Goal: Task Accomplishment & Management: Complete application form

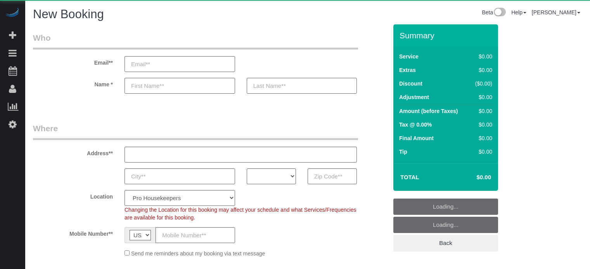
select select "number:9"
select select "4"
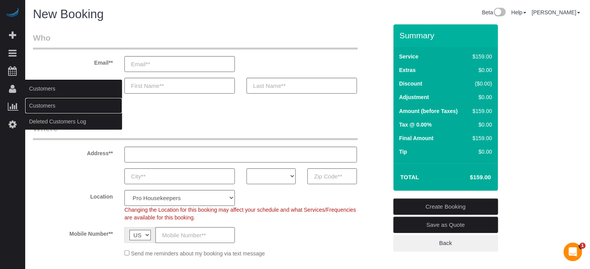
click at [36, 104] on link "Customers" at bounding box center [73, 106] width 97 height 16
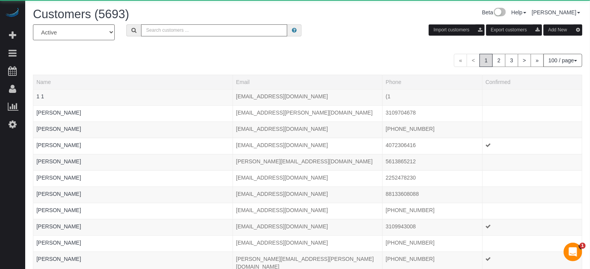
click at [183, 29] on input "text" at bounding box center [214, 30] width 146 height 12
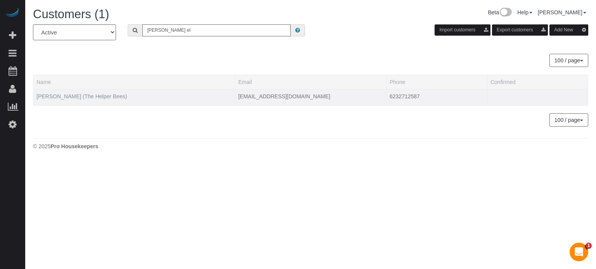
type input "randy el"
click at [92, 93] on link "Randy Ellis (The Helper Bees)" at bounding box center [81, 96] width 90 height 6
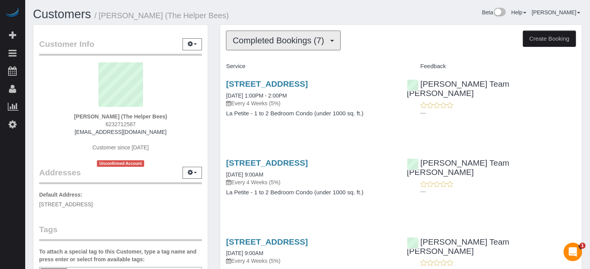
click at [241, 48] on button "Completed Bookings (7)" at bounding box center [283, 41] width 115 height 20
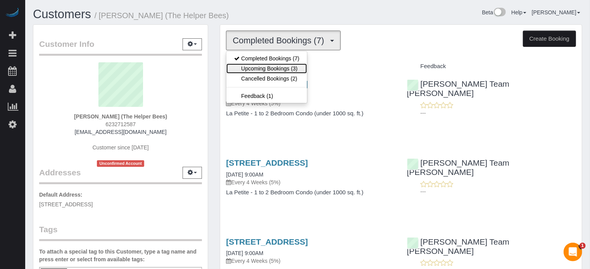
click at [243, 64] on link "Upcoming Bookings (3)" at bounding box center [266, 69] width 81 height 10
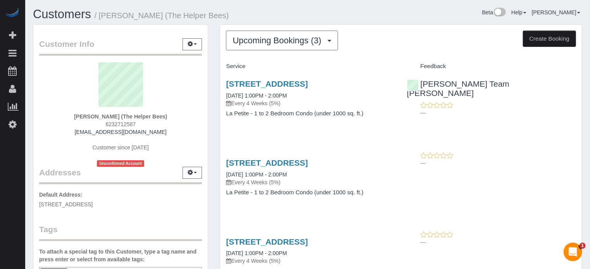
drag, startPoint x: 530, startPoint y: 163, endPoint x: 519, endPoint y: 171, distance: 14.4
click at [530, 162] on p "---" at bounding box center [498, 164] width 155 height 8
click at [253, 47] on button "Upcoming Bookings (3)" at bounding box center [282, 41] width 112 height 20
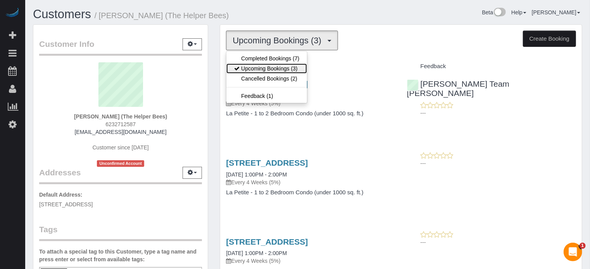
click at [265, 67] on link "Upcoming Bookings (3)" at bounding box center [266, 69] width 81 height 10
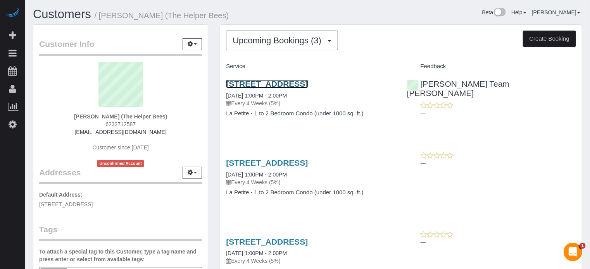
click at [268, 79] on link "3593 S 257th Avenue, Buckeye, AZ 85326" at bounding box center [267, 83] width 82 height 9
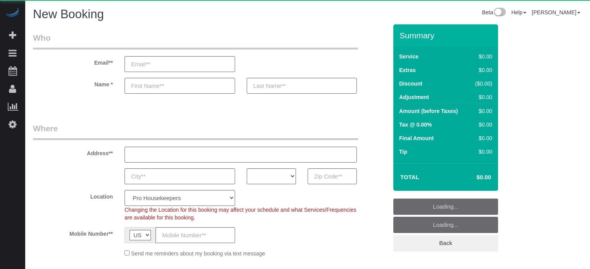
select select "4"
select select "number:9"
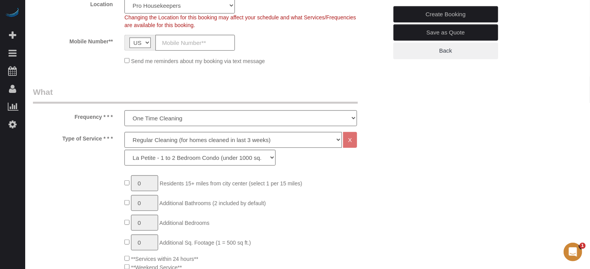
scroll to position [194, 0]
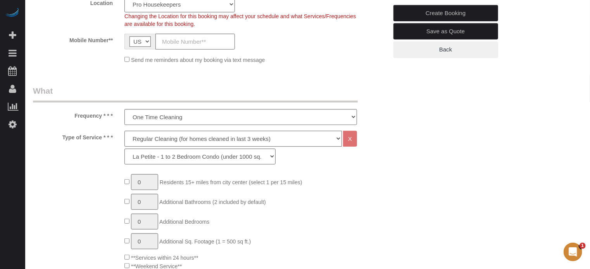
click at [152, 144] on select "Deep Cleaning (for homes that have not been cleaned in 3+ weeks) Spruce Regular…" at bounding box center [233, 139] width 218 height 16
click at [193, 91] on legend "What" at bounding box center [195, 93] width 325 height 17
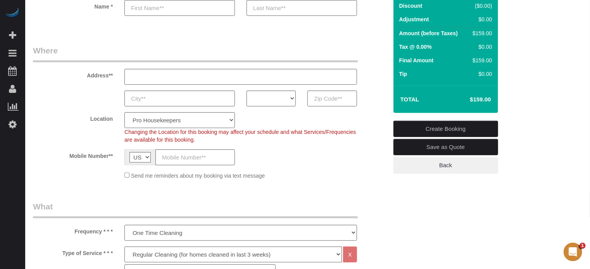
scroll to position [78, 0]
click at [323, 94] on input "text" at bounding box center [331, 99] width 49 height 16
paste input "33523"
type input "33523"
click at [267, 104] on select "AK AL AR AZ CA CO CT DC DE FL GA HI IA ID IL IN KS KY LA MA MD ME MI MN MO MS M…" at bounding box center [271, 99] width 49 height 16
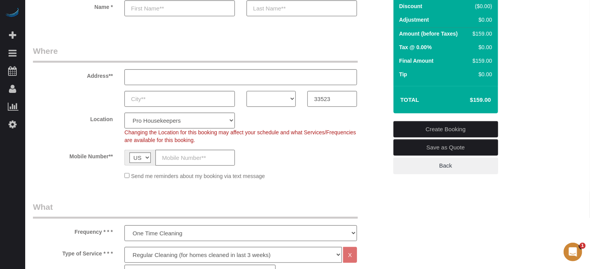
select select "FL"
click at [247, 91] on select "AK AL AR AZ CA CO CT DC DE FL GA HI IA ID IL IN KS KY LA MA MD ME MI MN MO MS M…" at bounding box center [271, 99] width 49 height 16
click at [211, 121] on select "Pro Housekeepers Atlanta Austin Boston Chicago Cincinnati Clearwater Denver Ft …" at bounding box center [179, 121] width 111 height 16
select select "24"
click at [124, 113] on select "Pro Housekeepers Atlanta Austin Boston Chicago Cincinnati Clearwater Denver Ft …" at bounding box center [179, 121] width 111 height 16
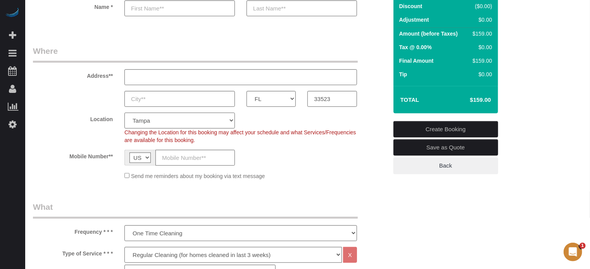
select select "object:1185"
click at [85, 105] on div "AK AL AR AZ CA CO CT DC DE FL GA HI IA ID IL IN KS KY LA MA MD ME MI MN MO MS M…" at bounding box center [210, 99] width 366 height 16
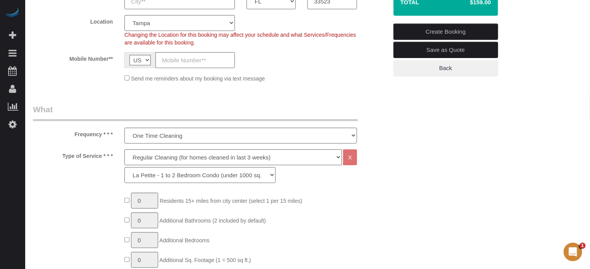
scroll to position [194, 0]
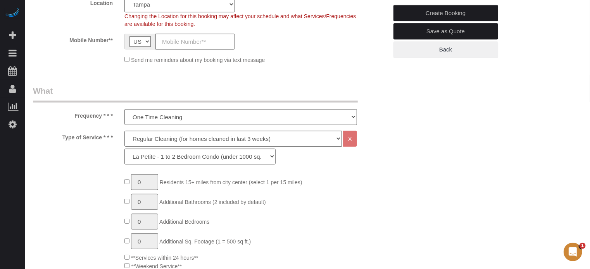
drag, startPoint x: 74, startPoint y: 115, endPoint x: 102, endPoint y: 139, distance: 37.4
click at [102, 139] on label "Type of Service * * *" at bounding box center [73, 136] width 92 height 10
click at [152, 138] on select "Deep Cleaning (for homes that have not been cleaned in 3+ weeks) Spruce Regular…" at bounding box center [233, 139] width 218 height 16
select select "6"
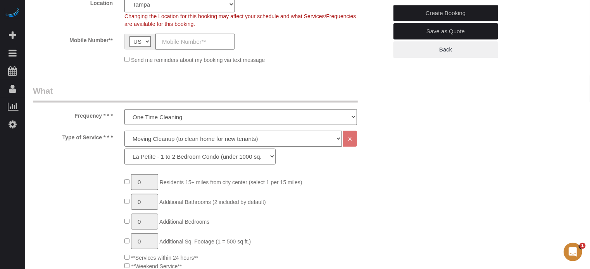
click at [124, 131] on select "Deep Cleaning (for homes that have not been cleaned in 3+ weeks) Spruce Regular…" at bounding box center [233, 139] width 218 height 16
select select "160"
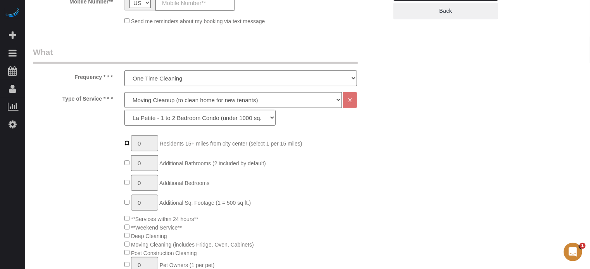
type input "1"
click at [145, 143] on input "1" at bounding box center [144, 144] width 27 height 16
type input "3"
click at [157, 117] on select "La Petite - 1 to 2 Bedroom Condo (under 1000 sq. ft.) La Petite II - 2 Bedroom …" at bounding box center [199, 118] width 151 height 16
select select "162"
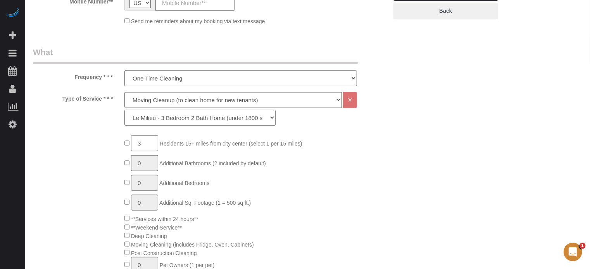
click at [124, 110] on select "La Petite - 1 to 2 Bedroom Condo (under 1000 sq. ft.) La Petite II - 2 Bedroom …" at bounding box center [199, 118] width 151 height 16
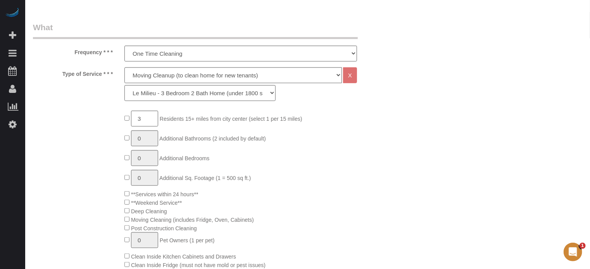
scroll to position [271, 0]
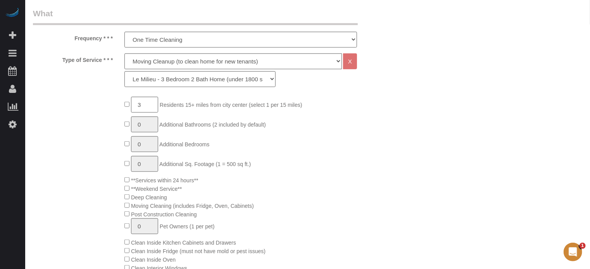
drag, startPoint x: 547, startPoint y: 148, endPoint x: 543, endPoint y: 149, distance: 4.0
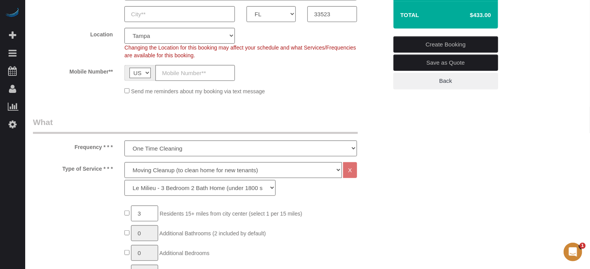
scroll to position [116, 0]
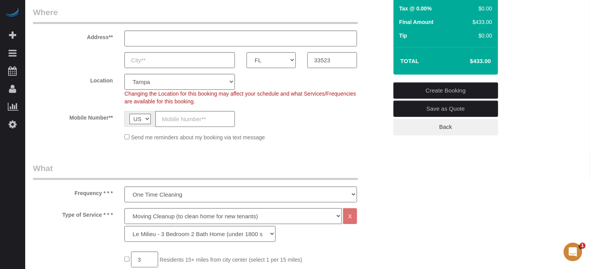
click at [382, 85] on div "Location Pro Housekeepers Atlanta Austin Boston Chicago Cincinnati Clearwater D…" at bounding box center [210, 89] width 366 height 31
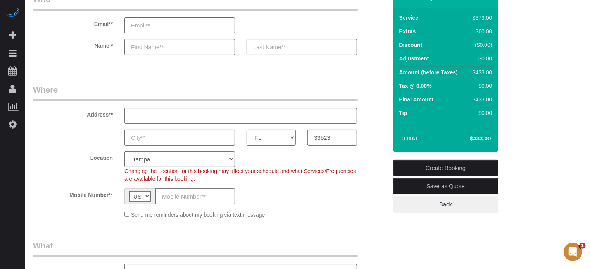
scroll to position [39, 0]
click at [373, 175] on div "Location Pro Housekeepers Atlanta Austin Boston Chicago Cincinnati Clearwater D…" at bounding box center [210, 167] width 366 height 31
click at [380, 143] on div "AK AL AR AZ CA CO CT DC DE FL GA HI IA ID IL IN KS KY LA MA MD ME MI MN MO MS M…" at bounding box center [210, 138] width 366 height 16
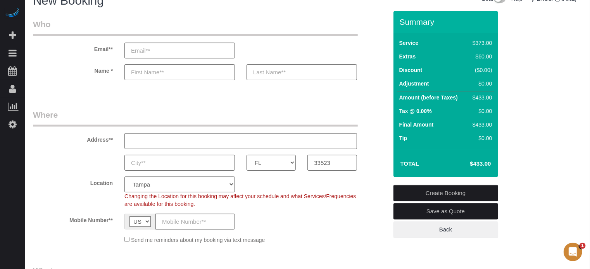
scroll to position [0, 0]
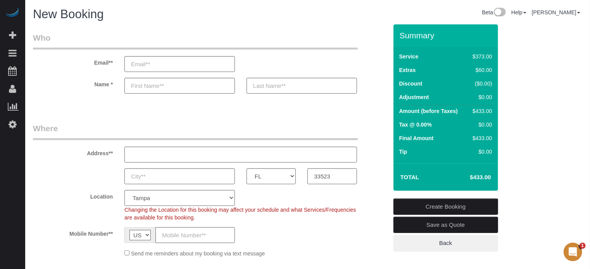
drag, startPoint x: 401, startPoint y: 37, endPoint x: 491, endPoint y: 182, distance: 171.1
click at [491, 182] on div "Summary Service $373.00 Extras $60.00 Discount ($0.00) Adjustment $0.00 Amount …" at bounding box center [446, 107] width 105 height 167
click at [491, 182] on td "$433.00" at bounding box center [469, 177] width 50 height 19
drag, startPoint x: 482, startPoint y: 179, endPoint x: 404, endPoint y: 36, distance: 163.0
click at [404, 36] on div "Summary Service $373.00 Extras $60.00 Discount ($0.00) Adjustment $0.00 Amount …" at bounding box center [446, 107] width 105 height 167
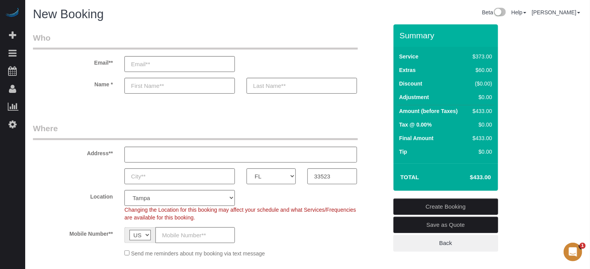
click at [404, 36] on h3 "Summary" at bounding box center [447, 35] width 95 height 9
drag, startPoint x: 400, startPoint y: 35, endPoint x: 482, endPoint y: 176, distance: 163.5
click at [482, 176] on div "Summary Service $373.00 Extras $60.00 Discount ($0.00) Adjustment $0.00 Amount …" at bounding box center [446, 107] width 105 height 167
click at [482, 176] on h4 "$433.00" at bounding box center [469, 177] width 44 height 7
drag, startPoint x: 483, startPoint y: 176, endPoint x: 400, endPoint y: 38, distance: 160.9
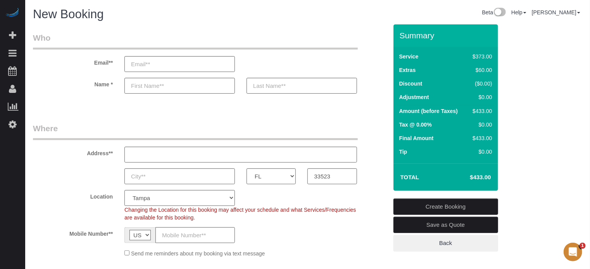
click at [400, 38] on div "Summary Service $373.00 Extras $60.00 Discount ($0.00) Adjustment $0.00 Amount …" at bounding box center [446, 107] width 105 height 167
click at [400, 38] on h3 "Summary" at bounding box center [447, 35] width 95 height 9
drag, startPoint x: 399, startPoint y: 36, endPoint x: 482, endPoint y: 177, distance: 162.7
click at [482, 177] on div "Summary Service $373.00 Extras $60.00 Discount ($0.00) Adjustment $0.00 Amount …" at bounding box center [446, 107] width 105 height 167
click at [482, 177] on h4 "$433.00" at bounding box center [469, 177] width 44 height 7
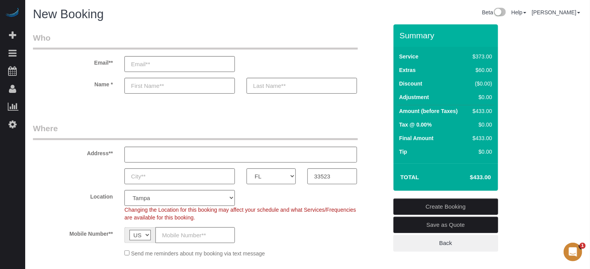
drag, startPoint x: 401, startPoint y: 35, endPoint x: 482, endPoint y: 178, distance: 164.8
click at [482, 178] on div "Summary Service $373.00 Extras $60.00 Discount ($0.00) Adjustment $0.00 Amount …" at bounding box center [446, 107] width 105 height 167
click at [382, 154] on div "Address**" at bounding box center [210, 143] width 366 height 40
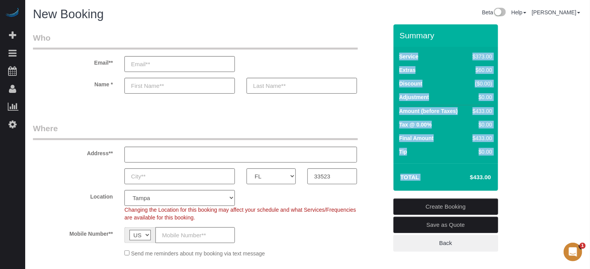
drag, startPoint x: 401, startPoint y: 35, endPoint x: 471, endPoint y: 175, distance: 156.6
click at [471, 175] on div "Summary Service $373.00 Extras $60.00 Discount ($0.00) Adjustment $0.00 Amount …" at bounding box center [446, 107] width 105 height 167
click at [419, 54] on td "Service" at bounding box center [432, 58] width 71 height 14
drag, startPoint x: 400, startPoint y: 33, endPoint x: 482, endPoint y: 179, distance: 167.7
click at [482, 179] on div "Summary Service $373.00 Extras $60.00 Discount ($0.00) Adjustment $0.00 Amount …" at bounding box center [446, 107] width 105 height 167
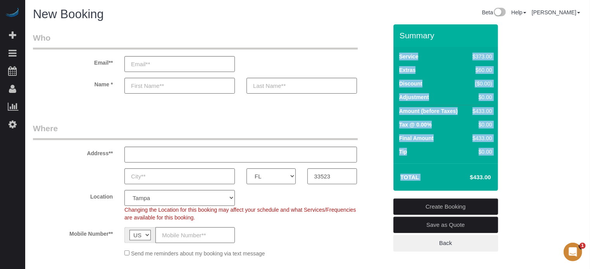
drag, startPoint x: 37, startPoint y: 119, endPoint x: 45, endPoint y: 113, distance: 10.2
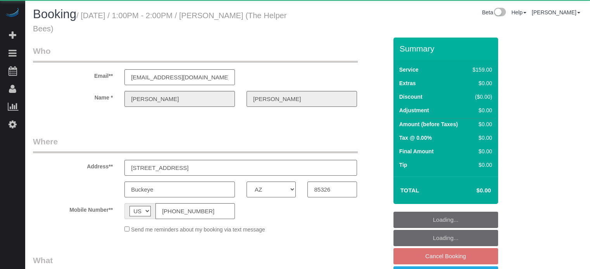
select select "AZ"
select select "object:1211"
select select "4"
select select "number:9"
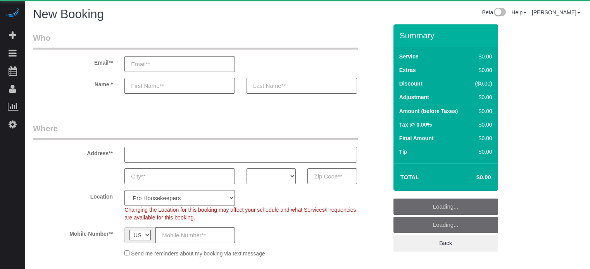
select select "4"
select select "number:9"
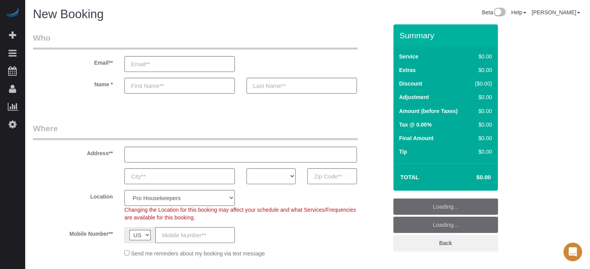
drag, startPoint x: 39, startPoint y: 102, endPoint x: 115, endPoint y: 55, distance: 88.8
click at [39, 102] on link "Customers" at bounding box center [73, 106] width 97 height 16
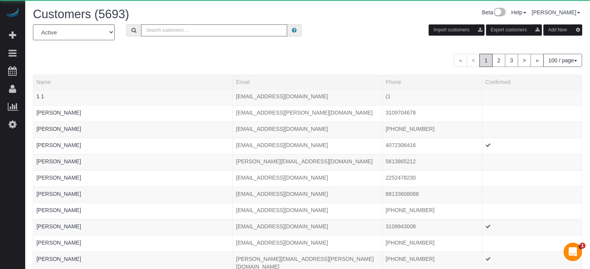
click at [165, 36] on input "text" at bounding box center [214, 30] width 146 height 12
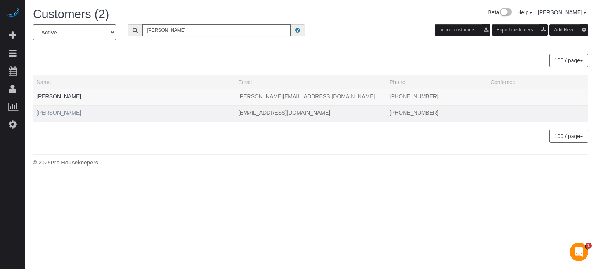
type input "jonathan w"
click at [71, 112] on link "Jonathan Williams" at bounding box center [58, 113] width 45 height 6
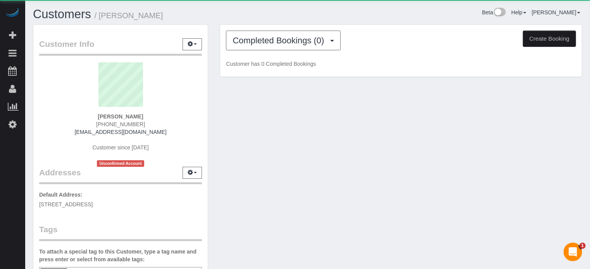
click at [544, 39] on button "Create Booking" at bounding box center [549, 39] width 53 height 16
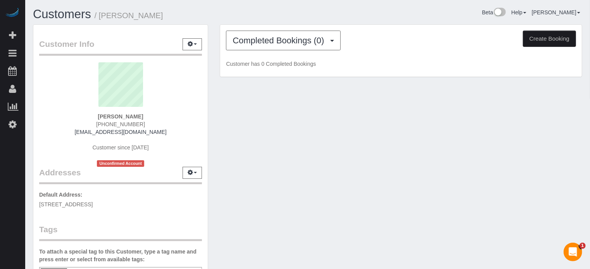
select select "FL"
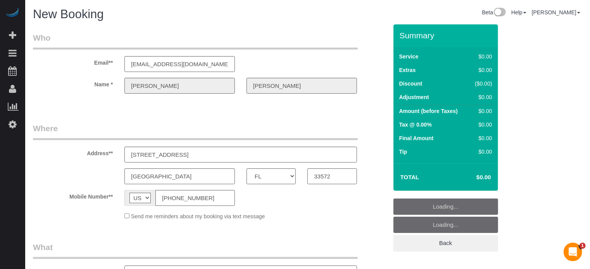
select select "object:2641"
select select "4"
select select "number:9"
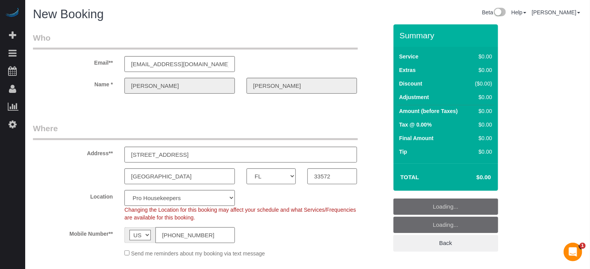
select select "23"
select select "object:2648"
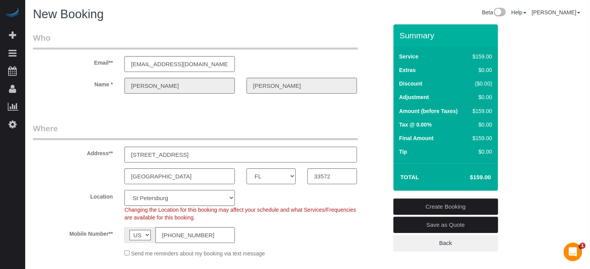
click at [157, 201] on select "Pro Housekeepers Atlanta Austin Boston Chicago Cincinnati Clearwater Denver Ft …" at bounding box center [179, 198] width 111 height 16
select select "24"
click at [124, 190] on select "Pro Housekeepers Atlanta Austin Boston Chicago Cincinnati Clearwater Denver Ft …" at bounding box center [179, 198] width 111 height 16
select select "object:2697"
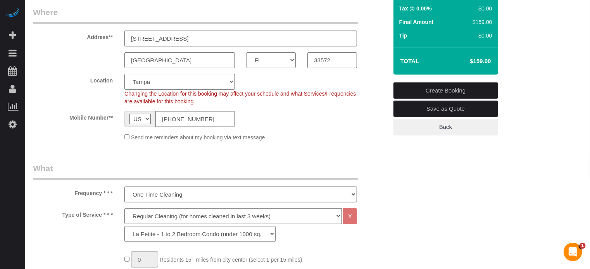
scroll to position [155, 0]
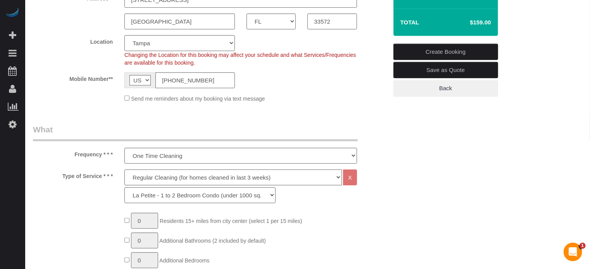
click at [147, 176] on select "Deep Cleaning (for homes that have not been cleaned in 3+ weeks) Spruce Regular…" at bounding box center [233, 178] width 218 height 16
select select "5"
click at [124, 170] on select "Deep Cleaning (for homes that have not been cleaned in 3+ weeks) Spruce Regular…" at bounding box center [233, 178] width 218 height 16
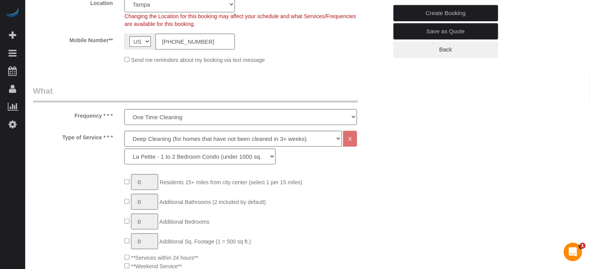
click at [28, 156] on div "Type of Service * * * Deep Cleaning (for homes that have not been cleaned in 3+…" at bounding box center [210, 150] width 366 height 38
click at [155, 150] on select "La Petite - 1 to 2 Bedroom Condo (under 1000 sq. ft.) La Petite II - 2 Bedroom …" at bounding box center [199, 157] width 151 height 16
select select "95"
click at [124, 149] on select "La Petite - 1 to 2 Bedroom Condo (under 1000 sq. ft.) La Petite II - 2 Bedroom …" at bounding box center [199, 157] width 151 height 16
type input "1"
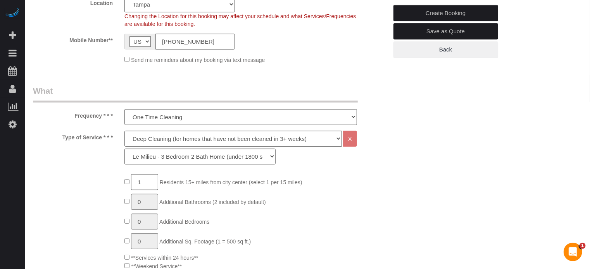
click at [154, 185] on input "1" at bounding box center [144, 182] width 27 height 16
type input "2"
type input "1"
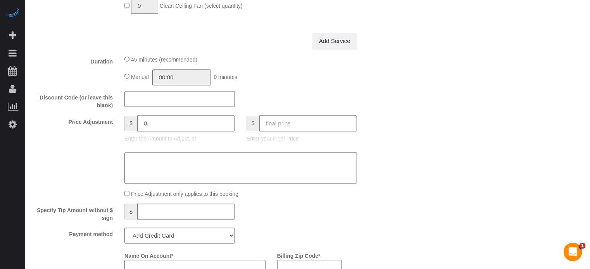
scroll to position [814, 0]
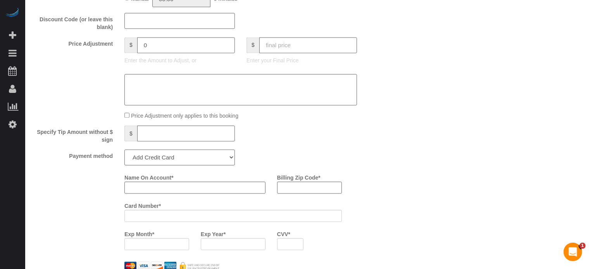
click at [180, 159] on select "Add Credit Card Cash Check Paypal" at bounding box center [179, 158] width 111 height 16
select select "string:cash"
click at [124, 153] on select "Add Credit Card Cash Check Paypal" at bounding box center [179, 158] width 111 height 16
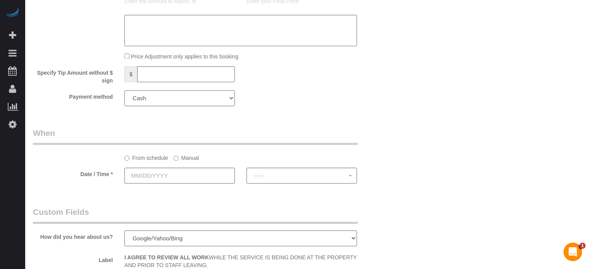
scroll to position [892, 0]
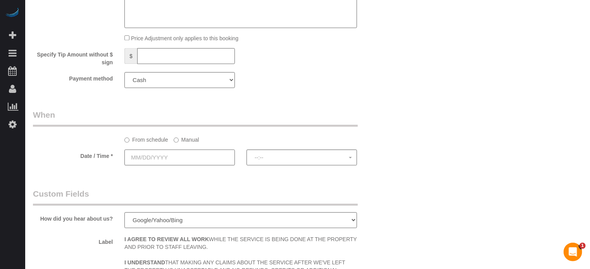
click at [155, 164] on input "text" at bounding box center [179, 158] width 111 height 16
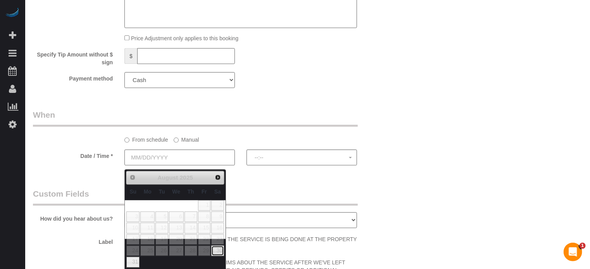
click at [218, 252] on link "30" at bounding box center [217, 251] width 13 height 10
type input "08/30/2025"
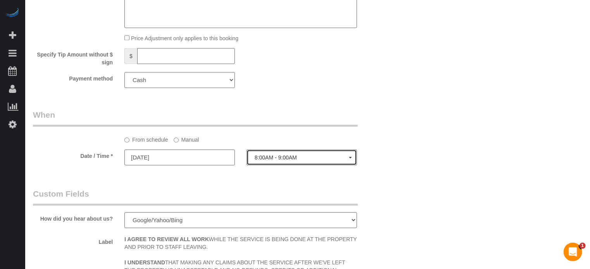
click at [270, 161] on span "8:00AM - 9:00AM" at bounding box center [302, 158] width 94 height 6
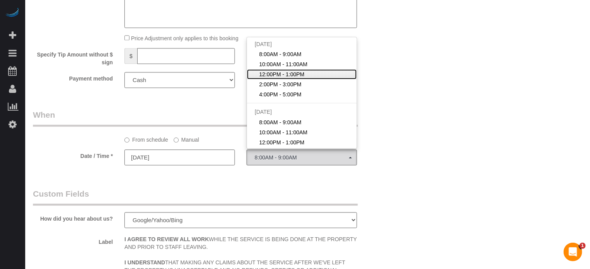
click at [275, 78] on span "12:00PM - 1:00PM" at bounding box center [281, 75] width 45 height 8
select select "spot3"
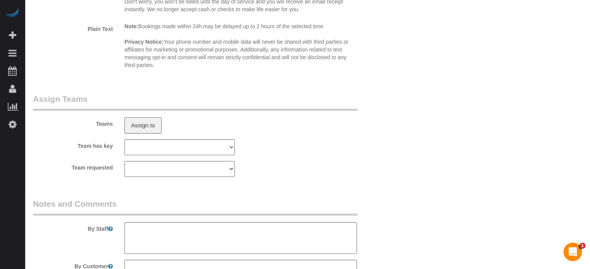
scroll to position [1290, 0]
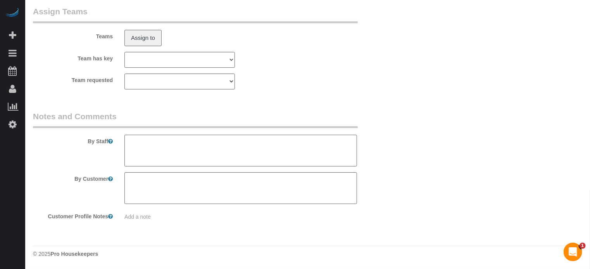
click at [228, 152] on textarea at bounding box center [240, 151] width 233 height 32
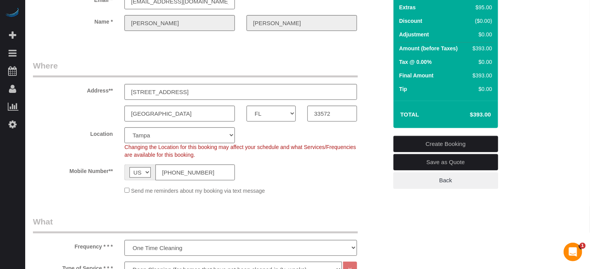
scroll to position [0, 0]
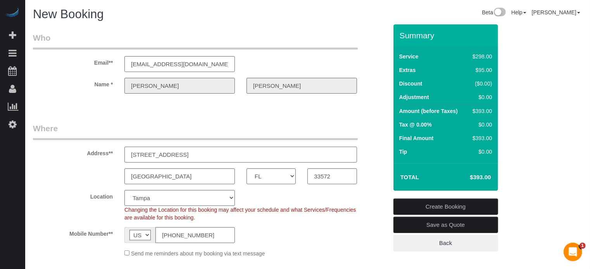
click at [195, 153] on input "[STREET_ADDRESS]" at bounding box center [240, 155] width 233 height 16
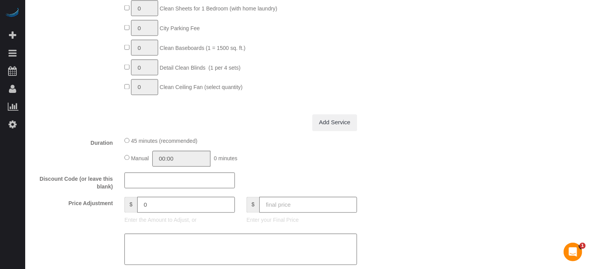
scroll to position [701, 0]
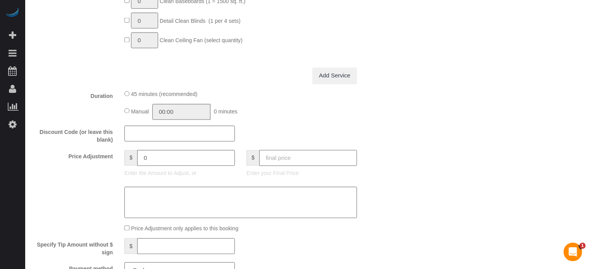
click at [327, 161] on input "text" at bounding box center [308, 158] width 98 height 16
type input "404"
click at [408, 126] on div "Who Email** mathoegag@macr2.com Name * Jonathan Williams Where Address** 6515 S…" at bounding box center [307, 75] width 549 height 1505
type input "11"
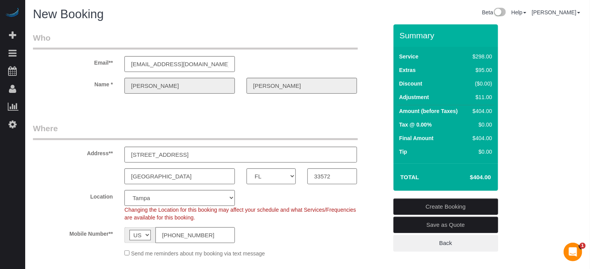
scroll to position [39, 0]
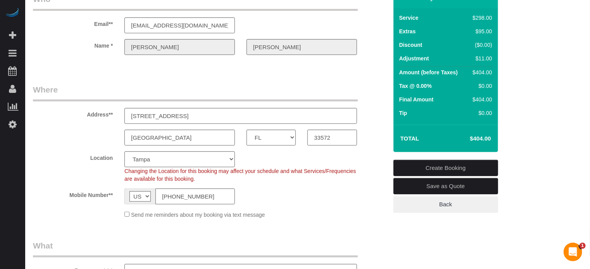
click at [453, 168] on link "Create Booking" at bounding box center [446, 168] width 105 height 16
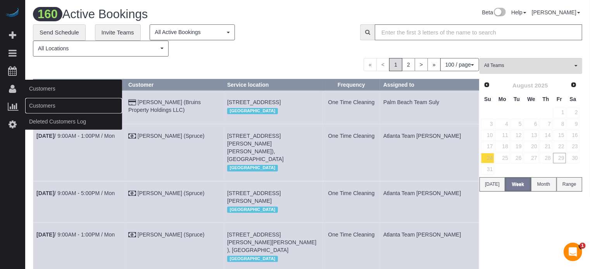
click at [38, 107] on link "Customers" at bounding box center [73, 106] width 97 height 16
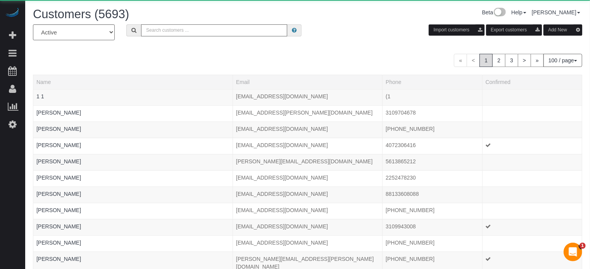
click at [245, 34] on input "text" at bounding box center [214, 30] width 146 height 12
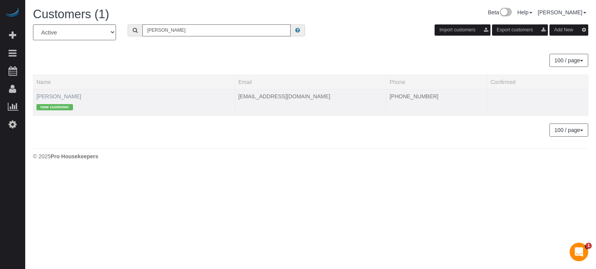
type input "jonathan william"
click at [76, 96] on link "Jonathan Williams" at bounding box center [58, 96] width 45 height 6
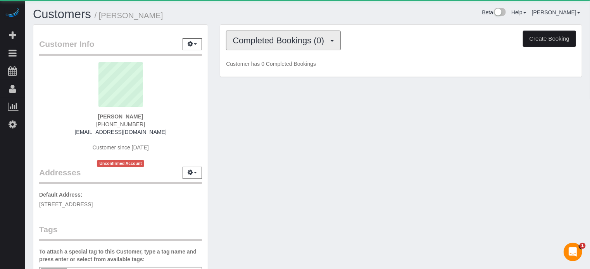
click at [251, 40] on span "Completed Bookings (0)" at bounding box center [280, 41] width 95 height 10
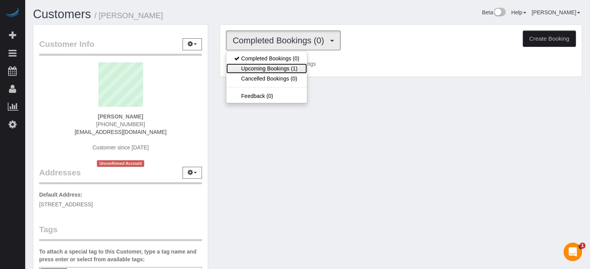
click at [261, 68] on link "Upcoming Bookings (1)" at bounding box center [266, 69] width 81 height 10
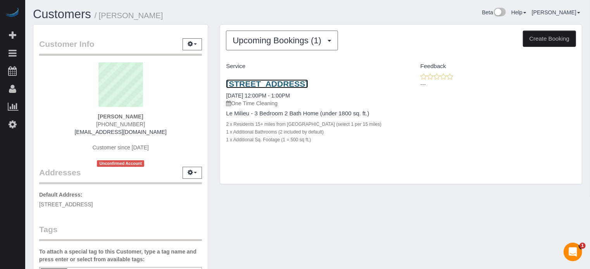
click at [260, 86] on link "6515 Surfside Blvd, Apollo Beach, FL 33572" at bounding box center [267, 83] width 82 height 9
click at [264, 86] on link "6515 Surfside Blvd, Apollo Beach, FL 33572" at bounding box center [267, 83] width 82 height 9
click at [295, 85] on link "6515 Surfside Blvd, Apollo Beach, FL 33572" at bounding box center [267, 83] width 82 height 9
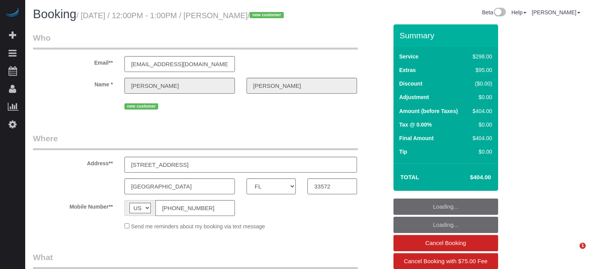
select select "FL"
select select "object:583"
select select "spot1"
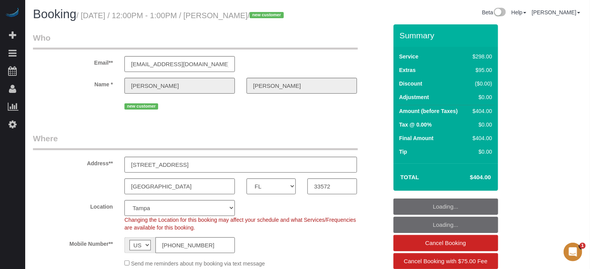
select select "object:692"
select select "5"
select select "number:9"
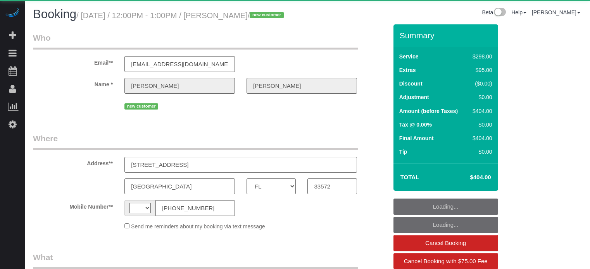
select select "FL"
select select "string:[GEOGRAPHIC_DATA]"
select select "object:581"
select select "number:9"
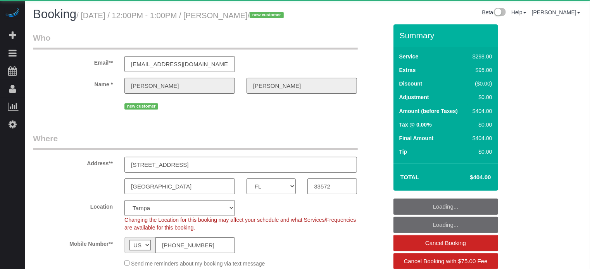
select select "object:821"
select select "spot1"
select select "5"
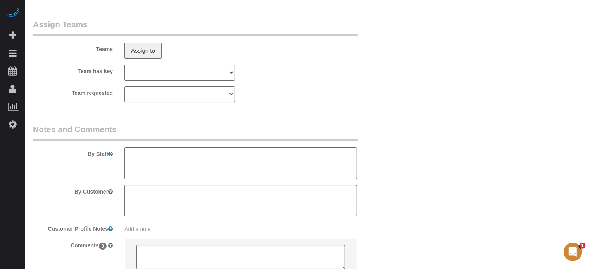
scroll to position [1363, 0]
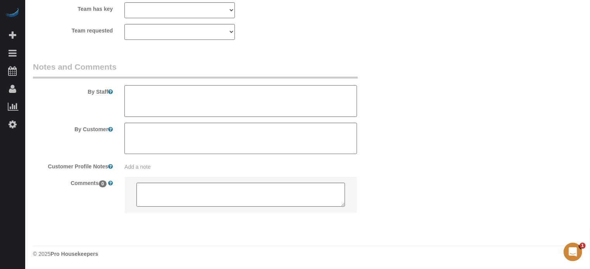
click at [184, 93] on textarea at bounding box center [240, 101] width 233 height 32
type textarea "He's going to be there to provide access"
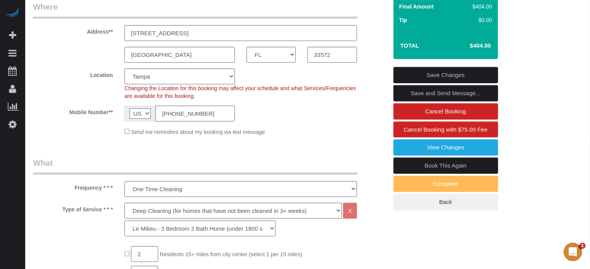
scroll to position [133, 0]
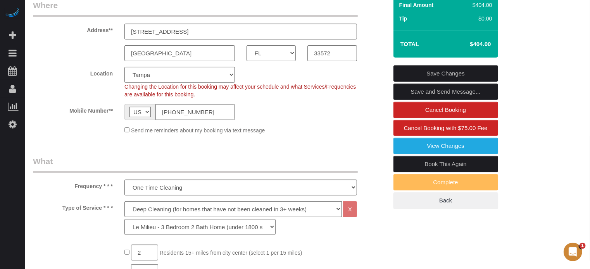
click at [471, 82] on link "Save Changes" at bounding box center [446, 74] width 105 height 16
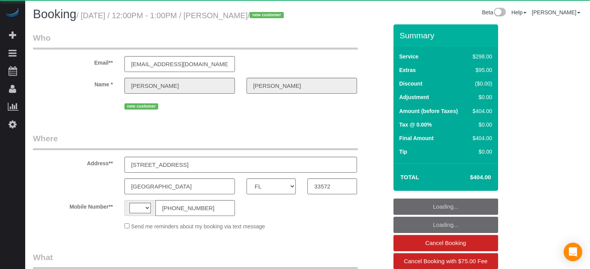
select select "FL"
select select "string:[GEOGRAPHIC_DATA]"
select select "object:692"
select select "5"
select select "spot1"
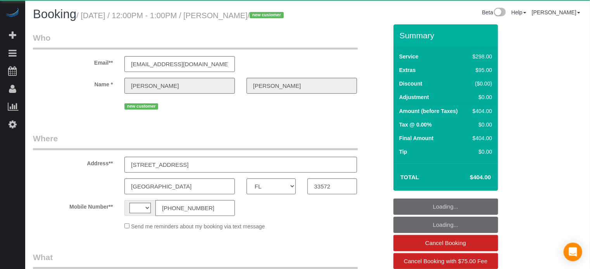
select select "number:9"
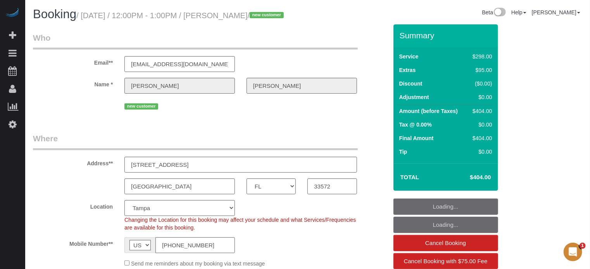
scroll to position [1363, 0]
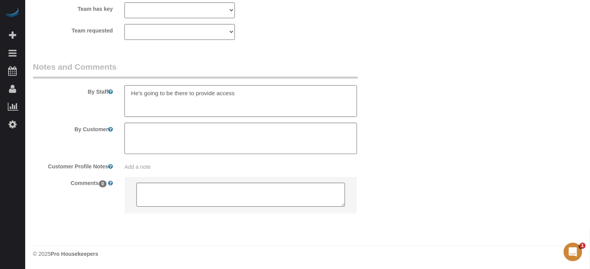
click at [265, 99] on textarea at bounding box center [240, 101] width 233 height 32
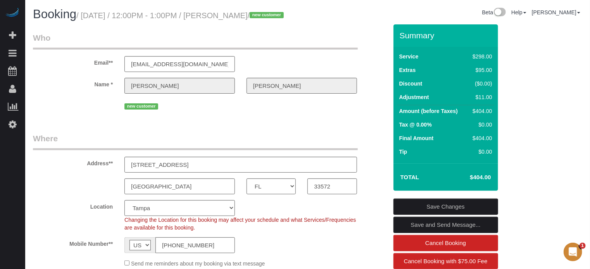
type textarea "He's going to be there to provide access. You can park in the driveway"
click at [432, 215] on link "Save Changes" at bounding box center [446, 207] width 105 height 16
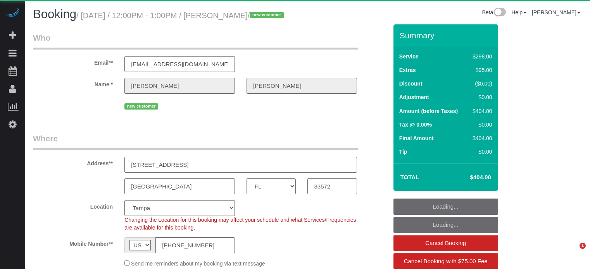
select select "FL"
select select "spot1"
select select "number:9"
select select "object:692"
select select "5"
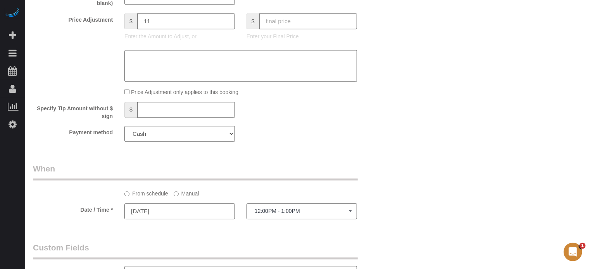
scroll to position [862, 0]
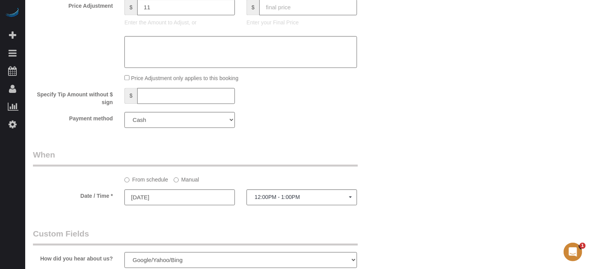
click at [337, 15] on input "text" at bounding box center [308, 7] width 98 height 16
type input "404"
type input "-24"
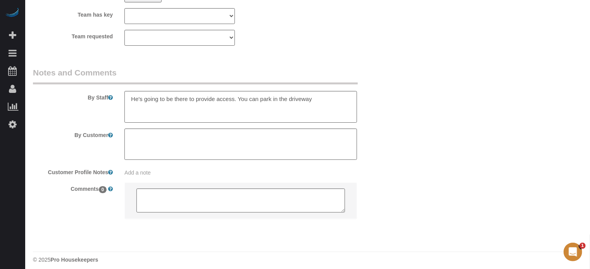
scroll to position [1355, 0]
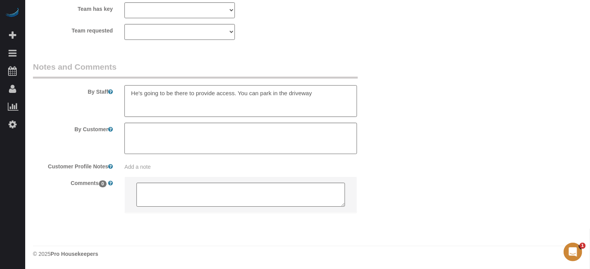
click at [348, 101] on textarea at bounding box center [240, 101] width 233 height 32
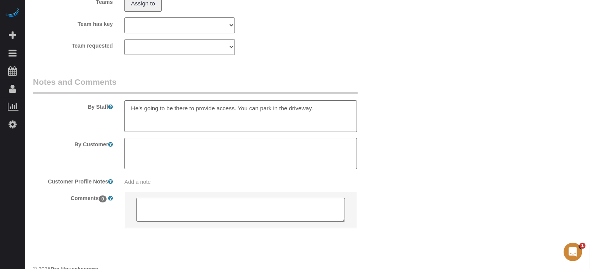
scroll to position [0, 0]
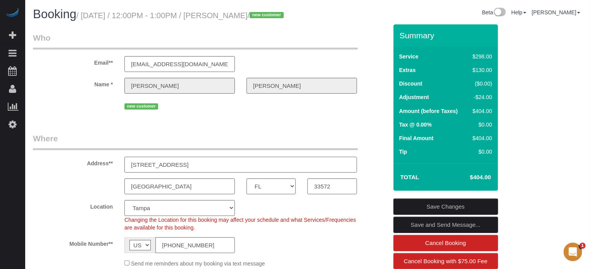
click at [204, 170] on input "6515 Surfside Blvd" at bounding box center [240, 165] width 233 height 16
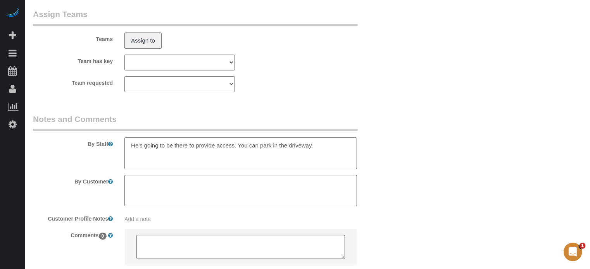
scroll to position [1324, 0]
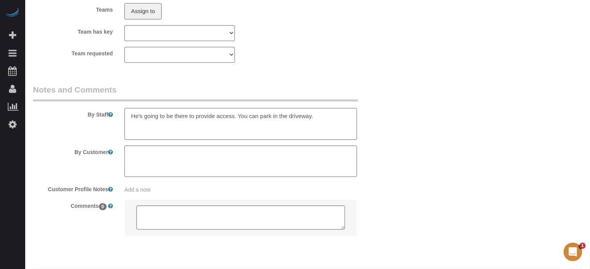
click at [335, 134] on textarea at bounding box center [240, 124] width 233 height 32
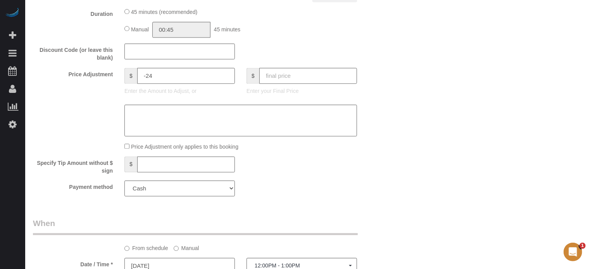
scroll to position [155, 0]
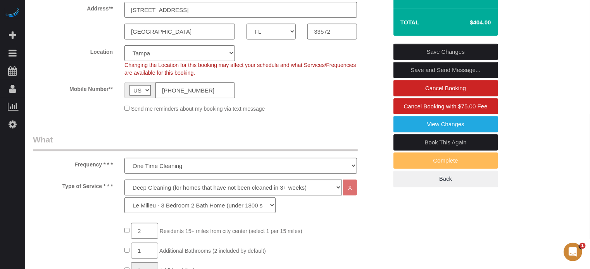
type textarea "He's going to be there to provide access. You can park in the driveway. There's…"
click at [445, 60] on link "Save Changes" at bounding box center [446, 52] width 105 height 16
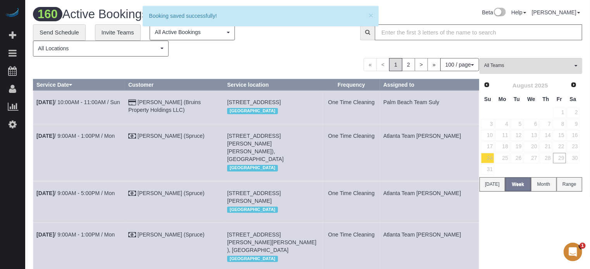
click at [321, 67] on div "« < 1 2 > » 100 / page 10 / page 20 / page 30 / page 40 / page 50 / page 100 / …" at bounding box center [256, 64] width 446 height 13
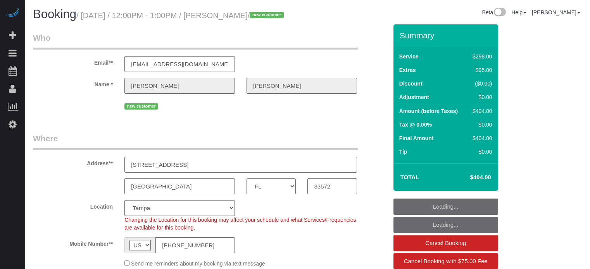
select select "FL"
select select "5"
select select "number:9"
select select "spot20"
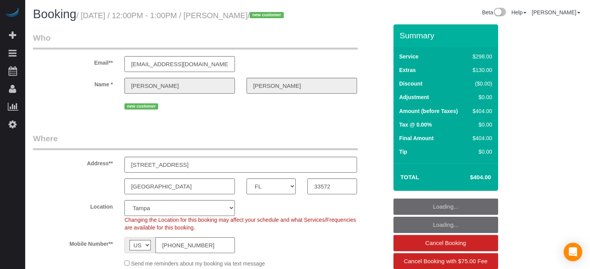
select select "FL"
select select "5"
select select "spot20"
select select "number:9"
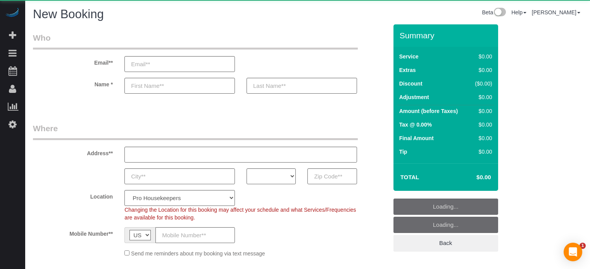
select select "4"
select select "number:9"
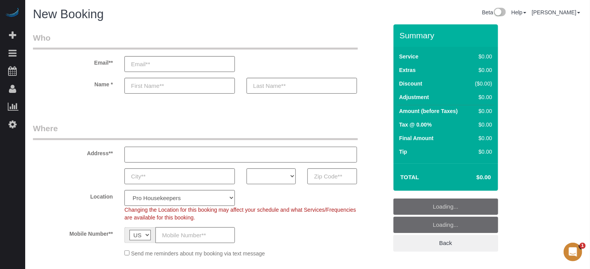
click at [176, 152] on input "text" at bounding box center [240, 155] width 233 height 16
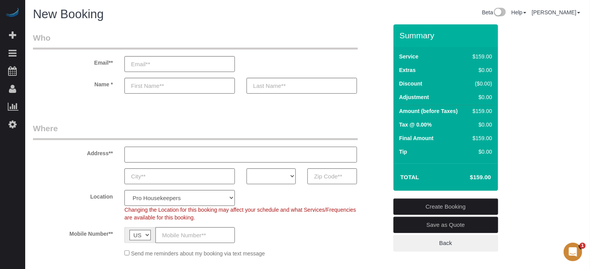
paste input "[STREET_ADDRESS]"
click at [249, 156] on input "[STREET_ADDRESS]" at bounding box center [240, 155] width 233 height 16
type input "[STREET_ADDRESS]"
click at [335, 176] on input "text" at bounding box center [331, 177] width 49 height 16
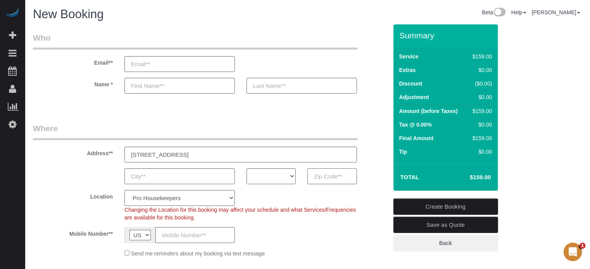
paste input "85268"
type input "85268"
click at [282, 175] on select "AK AL AR AZ CA CO CT DC DE [GEOGRAPHIC_DATA] [GEOGRAPHIC_DATA] HI IA ID IL IN K…" at bounding box center [271, 177] width 49 height 16
select select "AZ"
click at [247, 169] on select "AK AL AR AZ CA CO CT DC DE [GEOGRAPHIC_DATA] [GEOGRAPHIC_DATA] HI IA ID IL IN K…" at bounding box center [271, 177] width 49 height 16
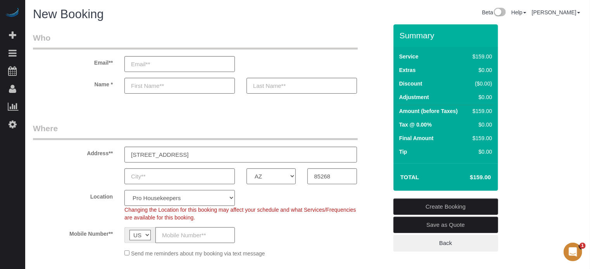
drag, startPoint x: 202, startPoint y: 195, endPoint x: 202, endPoint y: 190, distance: 5.1
click at [202, 195] on select "Pro Housekeepers [GEOGRAPHIC_DATA] [GEOGRAPHIC_DATA] [GEOGRAPHIC_DATA] [GEOGRAP…" at bounding box center [179, 198] width 111 height 16
select select "21"
click at [124, 190] on select "Pro Housekeepers [GEOGRAPHIC_DATA] [GEOGRAPHIC_DATA] [GEOGRAPHIC_DATA] [GEOGRAP…" at bounding box center [179, 198] width 111 height 16
select select "object:1185"
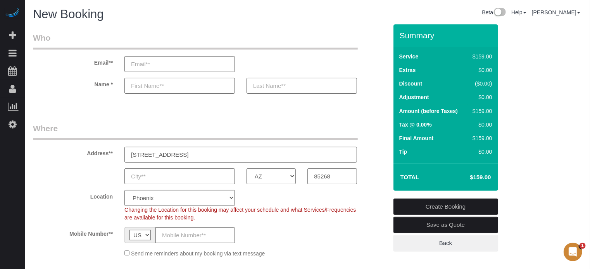
click at [97, 176] on div "AK AL AR AZ CA CO CT DC DE [GEOGRAPHIC_DATA] [GEOGRAPHIC_DATA] HI IA ID IL IN K…" at bounding box center [210, 177] width 366 height 16
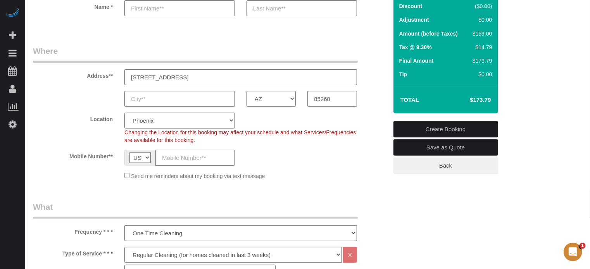
scroll to position [155, 0]
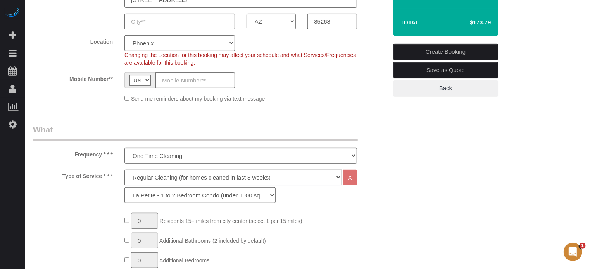
click at [142, 176] on select "Deep Cleaning (for homes that have not been cleaned in 3+ weeks) Spruce Regular…" at bounding box center [233, 178] width 218 height 16
select select "5"
click at [124, 170] on select "Deep Cleaning (for homes that have not been cleaned in 3+ weeks) Spruce Regular…" at bounding box center [233, 178] width 218 height 16
select select "93"
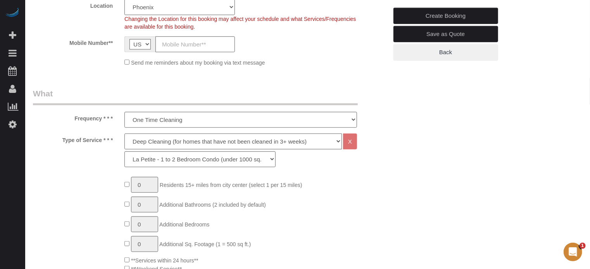
scroll to position [233, 0]
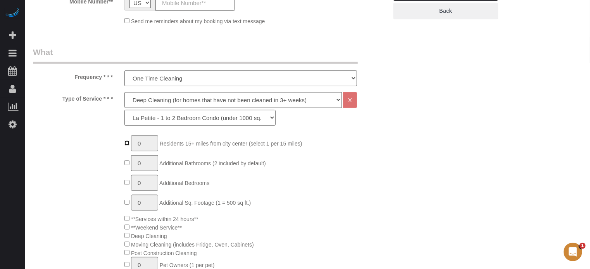
type input "1"
click at [144, 145] on input "1" at bounding box center [144, 144] width 27 height 16
type input "2"
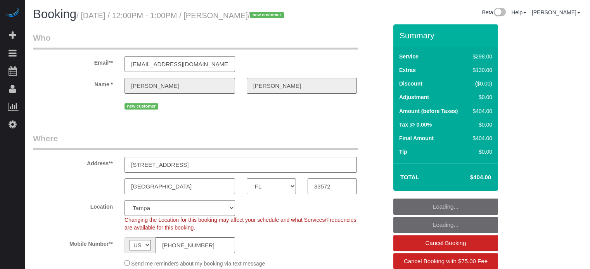
select select "FL"
select select "5"
select select "spot1"
select select "number:9"
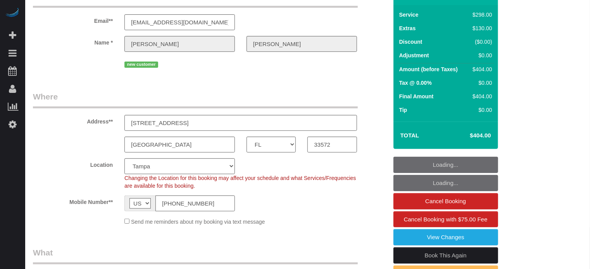
scroll to position [42, 0]
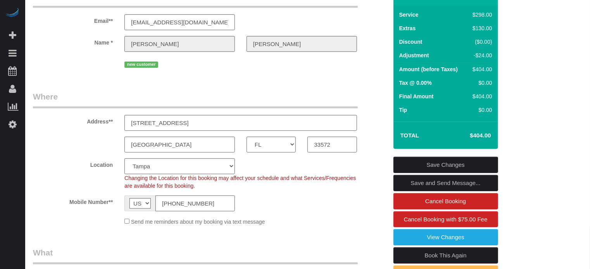
click at [574, 228] on html "Beta Add Booking Bookings Active Bookings Cancelled Bookings Quote Inquiries Do…" at bounding box center [295, 92] width 590 height 269
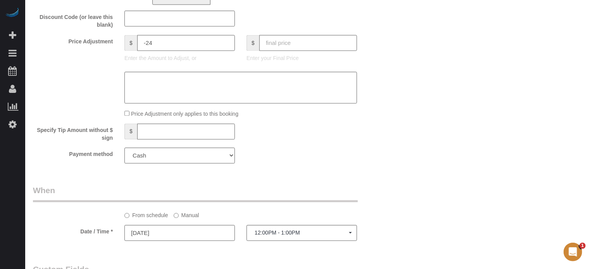
scroll to position [0, 0]
